Goal: Task Accomplishment & Management: Complete application form

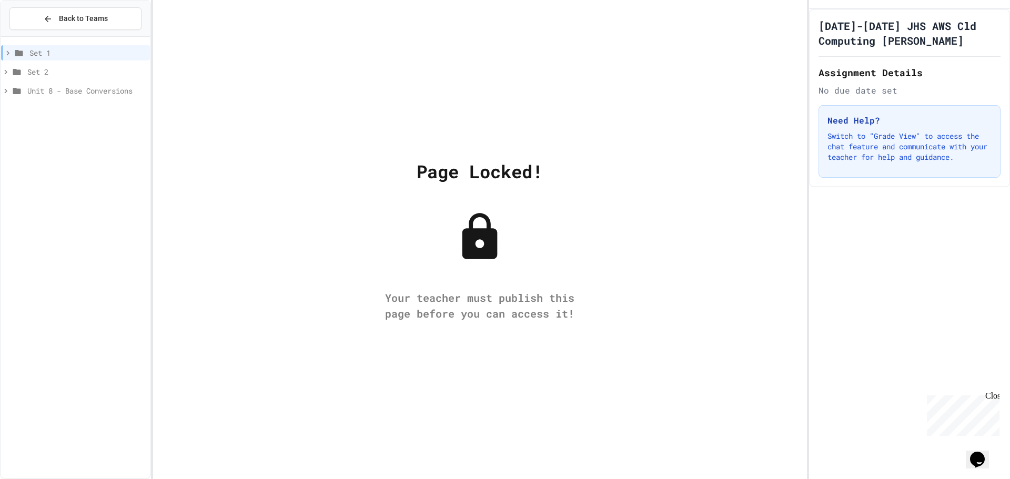
click at [5, 53] on icon at bounding box center [7, 52] width 9 height 9
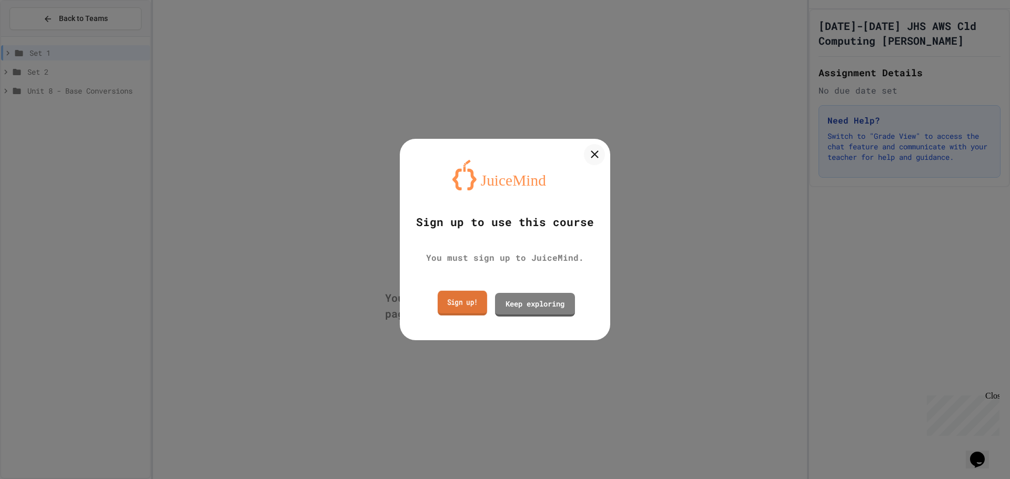
click at [438, 310] on link "Sign up!" at bounding box center [462, 303] width 49 height 25
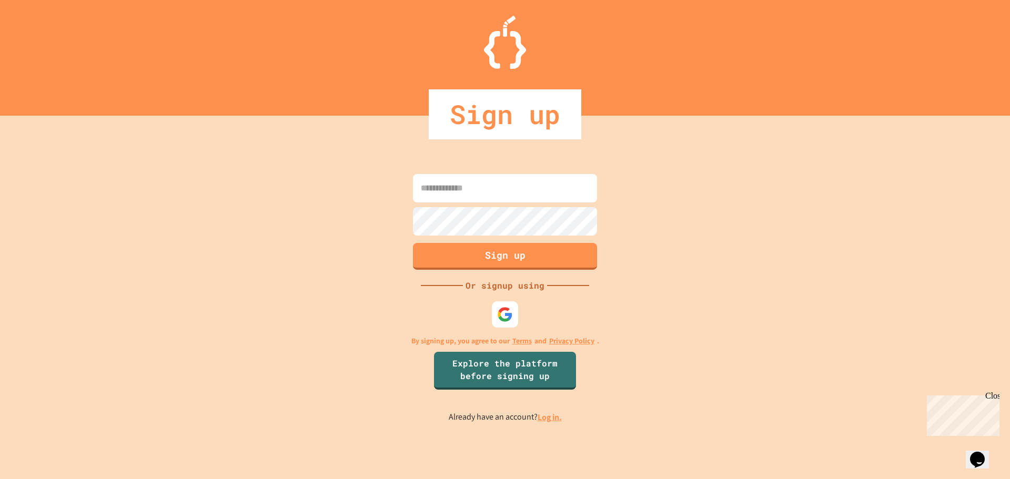
type input "**********"
click at [549, 427] on div "**********" at bounding box center [505, 297] width 1010 height 363
click at [541, 423] on p "Already have an account? Log in." at bounding box center [505, 417] width 113 height 13
click at [547, 419] on link "Log in." at bounding box center [550, 417] width 24 height 11
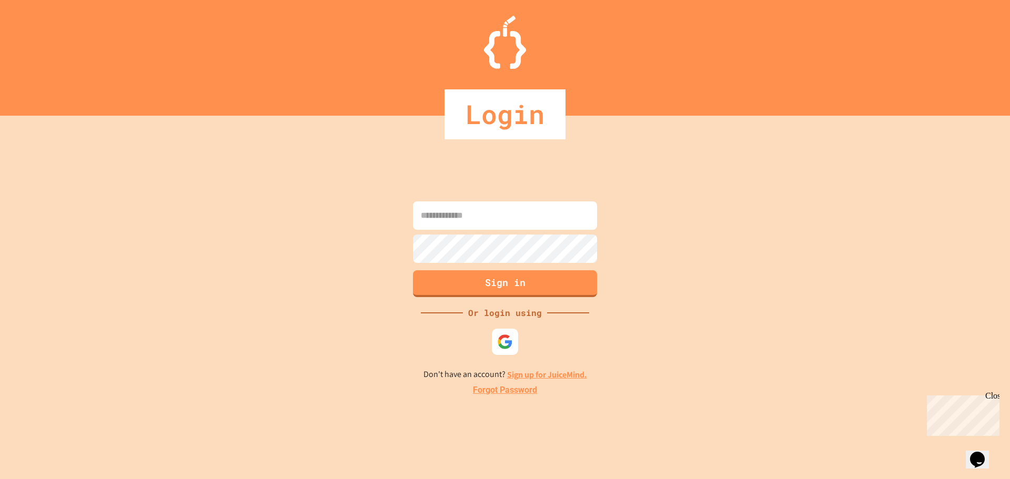
type input "**********"
click at [501, 285] on button "Sign in" at bounding box center [505, 282] width 188 height 27
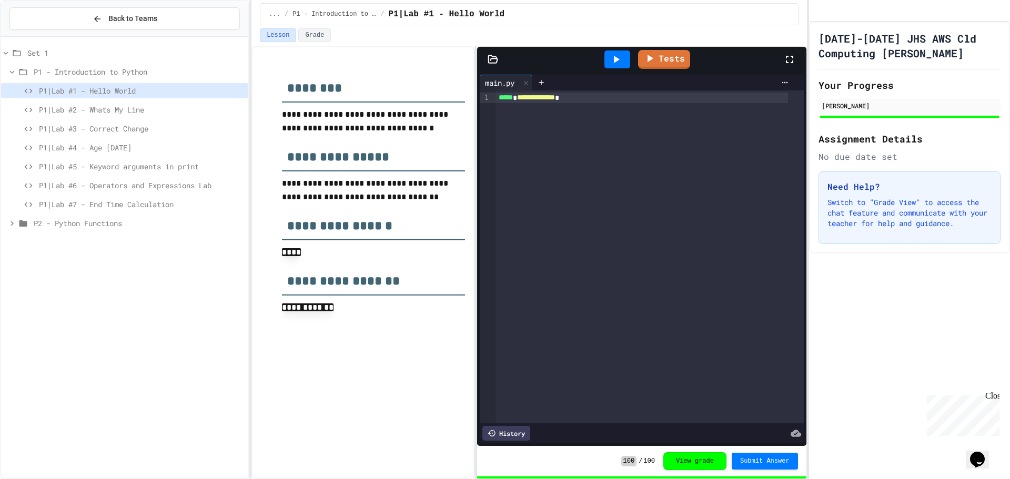
click at [58, 221] on span "P2 - Python Functions" at bounding box center [139, 223] width 210 height 11
click at [84, 232] on div "P2 - Python Functions" at bounding box center [124, 225] width 247 height 19
click at [81, 222] on span "P2 - Python Functions" at bounding box center [139, 223] width 210 height 11
click at [144, 126] on span "P1|Lab #3 - Correct Change" at bounding box center [141, 128] width 205 height 11
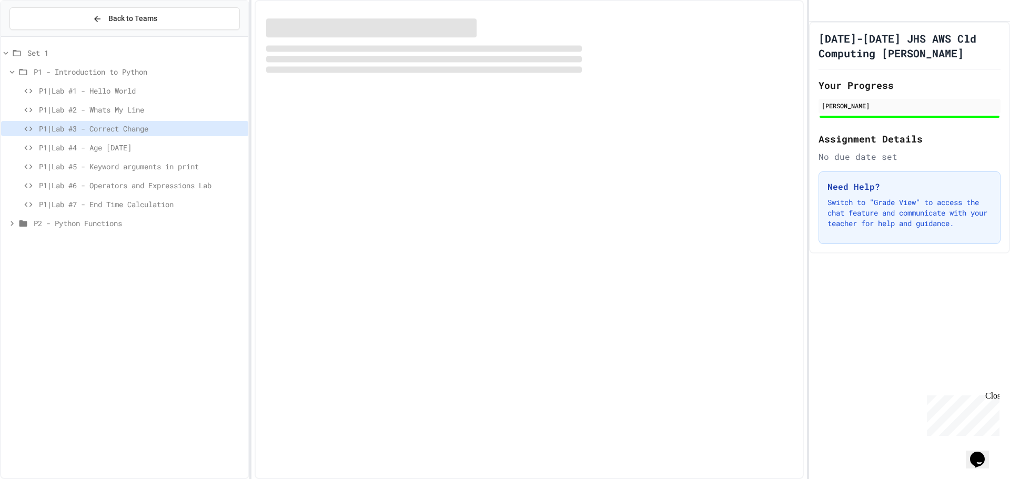
click at [142, 149] on span "P1|Lab #4 - Age [DATE]" at bounding box center [141, 147] width 205 height 11
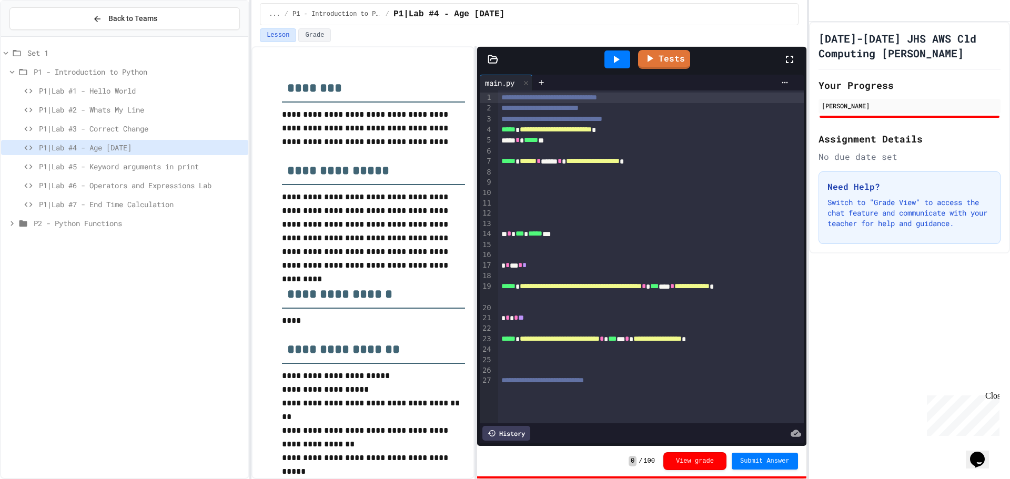
click at [170, 123] on div "P1|Lab #3 - Correct Change" at bounding box center [124, 128] width 247 height 15
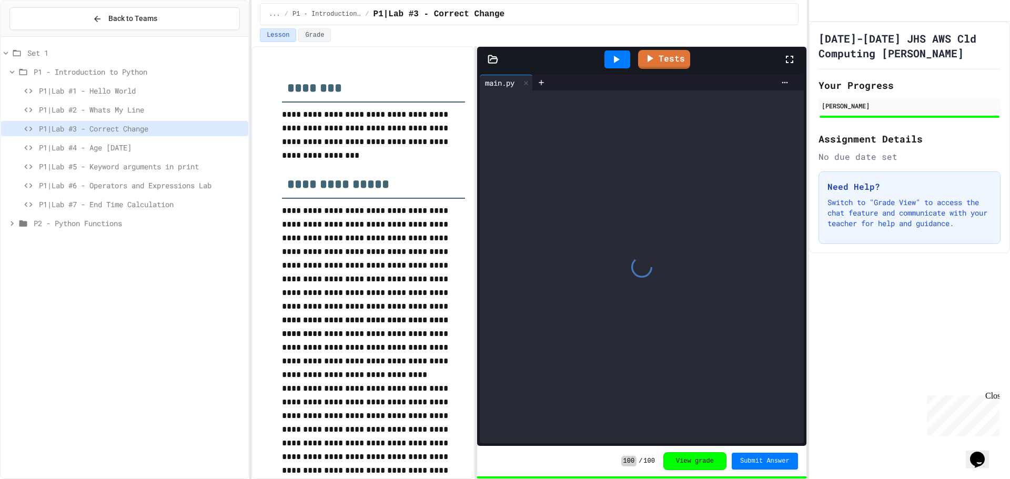
click at [157, 161] on span "P1|Lab #5 - Keyword arguments in print" at bounding box center [141, 166] width 205 height 11
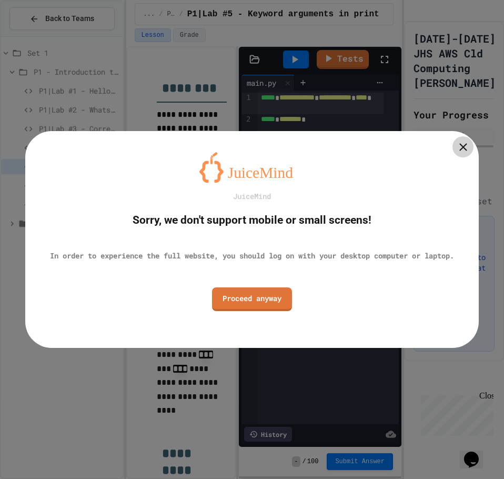
click at [461, 136] on div at bounding box center [462, 146] width 21 height 21
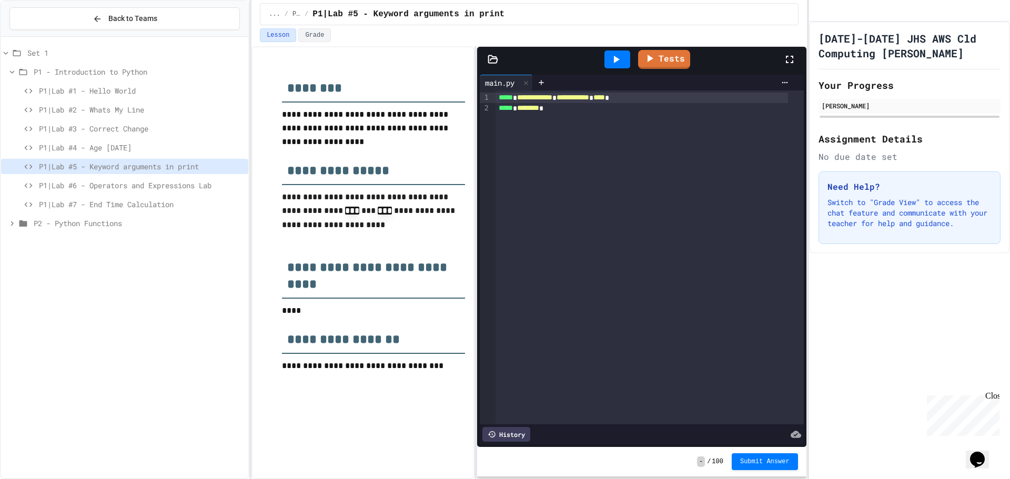
click at [112, 176] on div "P1|Lab #5 - Keyword arguments in print" at bounding box center [124, 168] width 247 height 19
click at [113, 179] on div "P1|Lab #6 - Operators and Expressions Lab" at bounding box center [124, 185] width 247 height 15
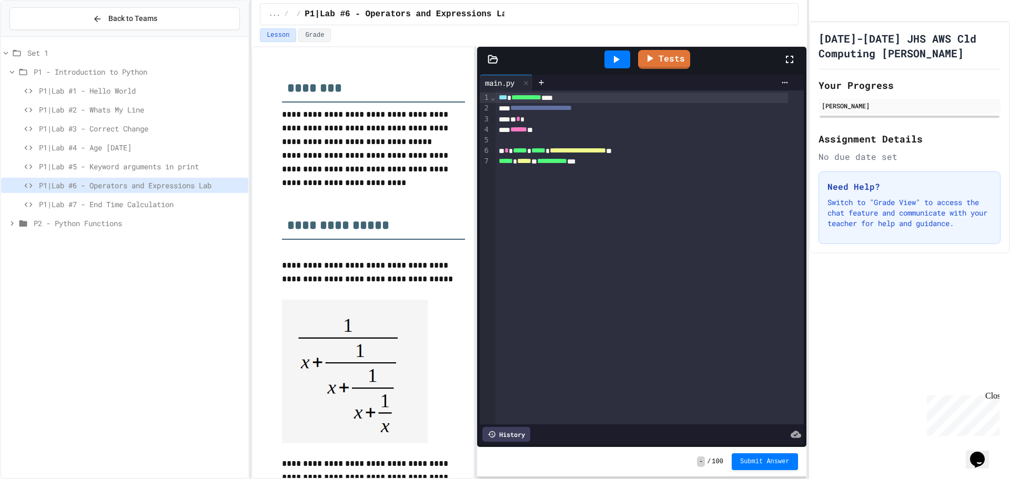
click at [186, 205] on span "P1|Lab #7 - End Time Calculation" at bounding box center [141, 204] width 205 height 11
